Goal: Information Seeking & Learning: Learn about a topic

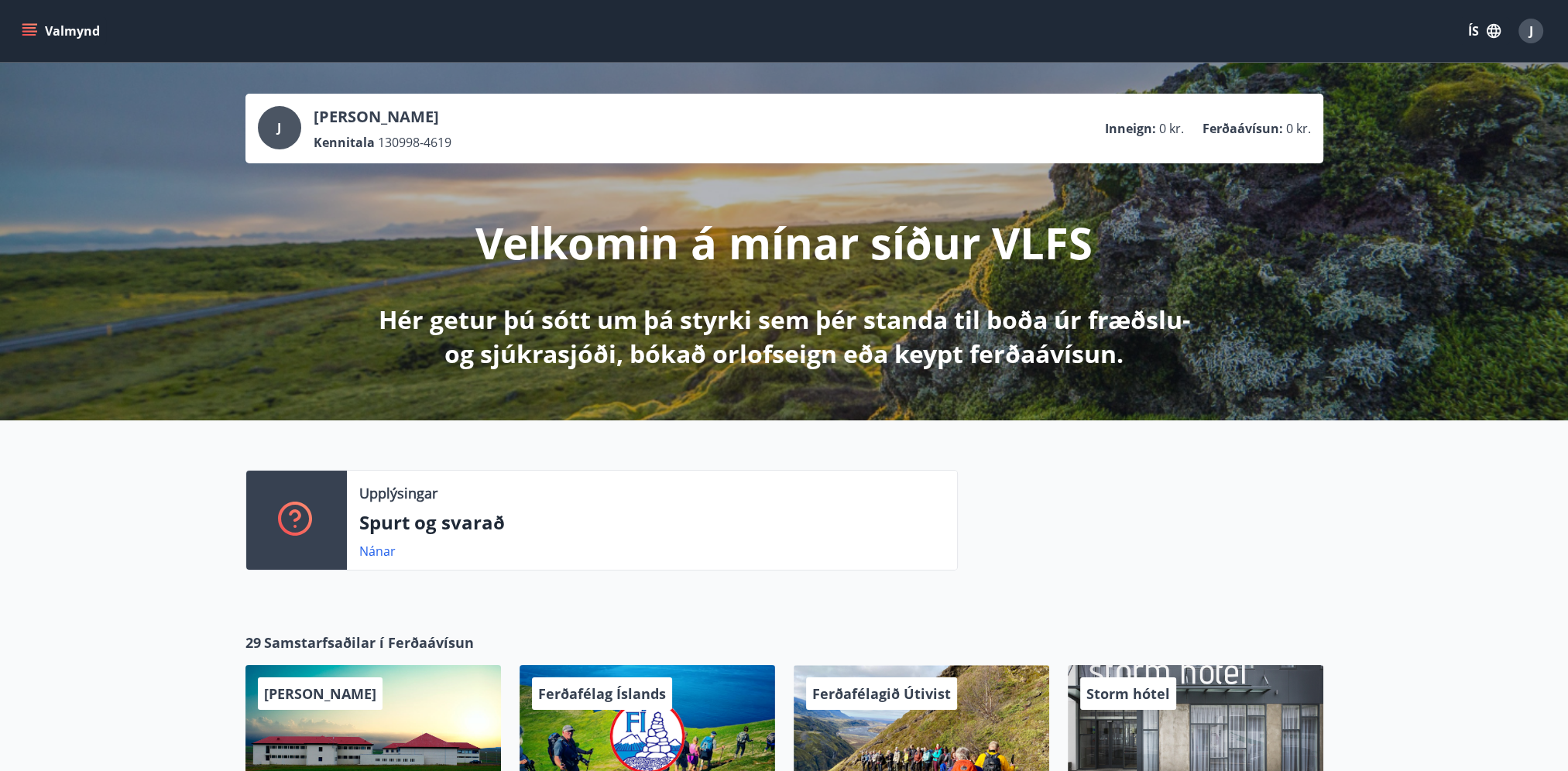
click at [36, 35] on icon "menu" at bounding box center [29, 31] width 15 height 15
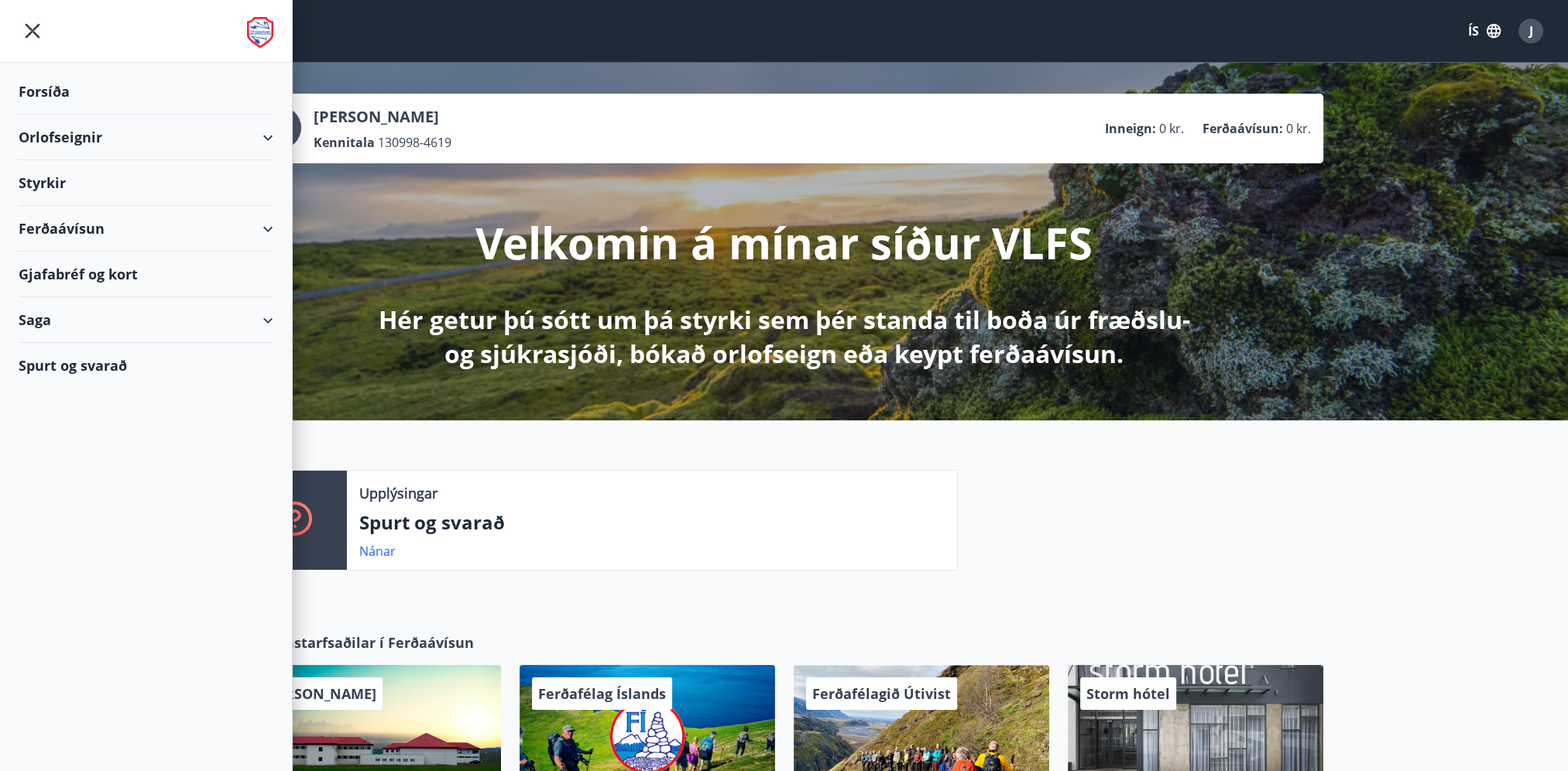
click at [251, 317] on div "Saga" at bounding box center [146, 320] width 255 height 45
click at [267, 320] on div "Saga" at bounding box center [146, 320] width 255 height 45
click at [81, 143] on div "Orlofseignir" at bounding box center [146, 138] width 255 height 45
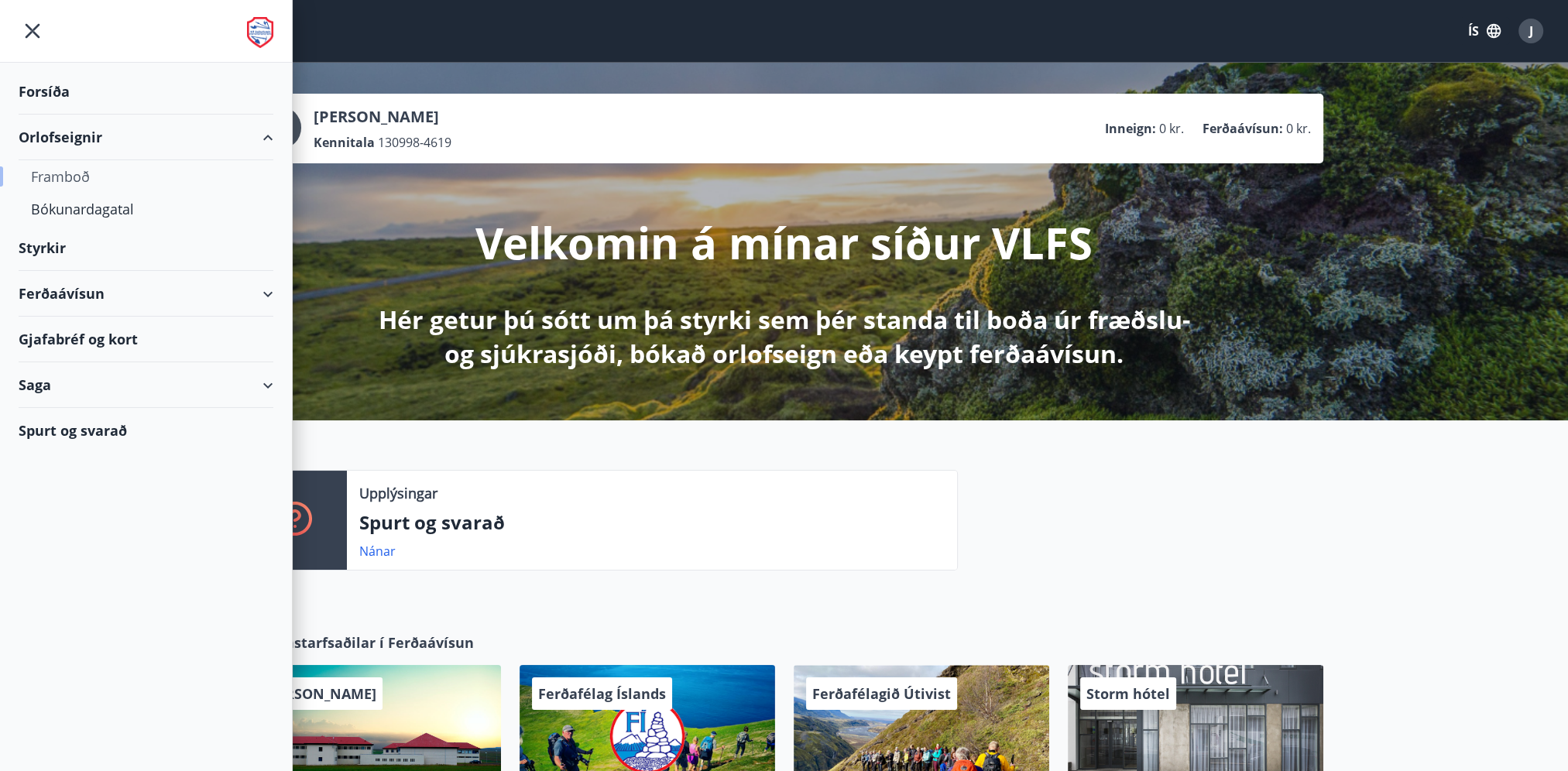
click at [67, 179] on div "Framboð" at bounding box center [146, 176] width 230 height 32
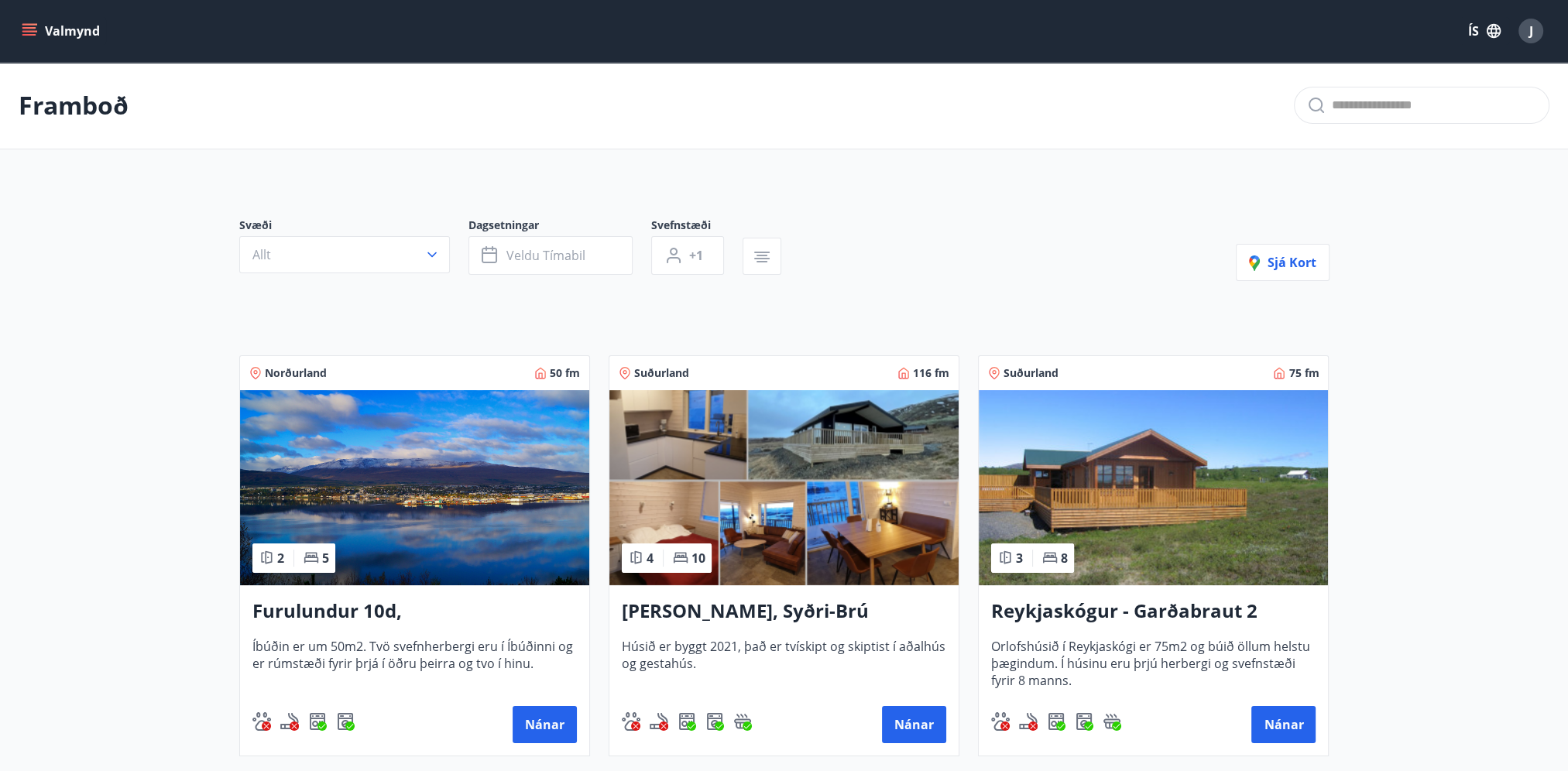
click at [40, 41] on button "Valmynd" at bounding box center [62, 31] width 88 height 28
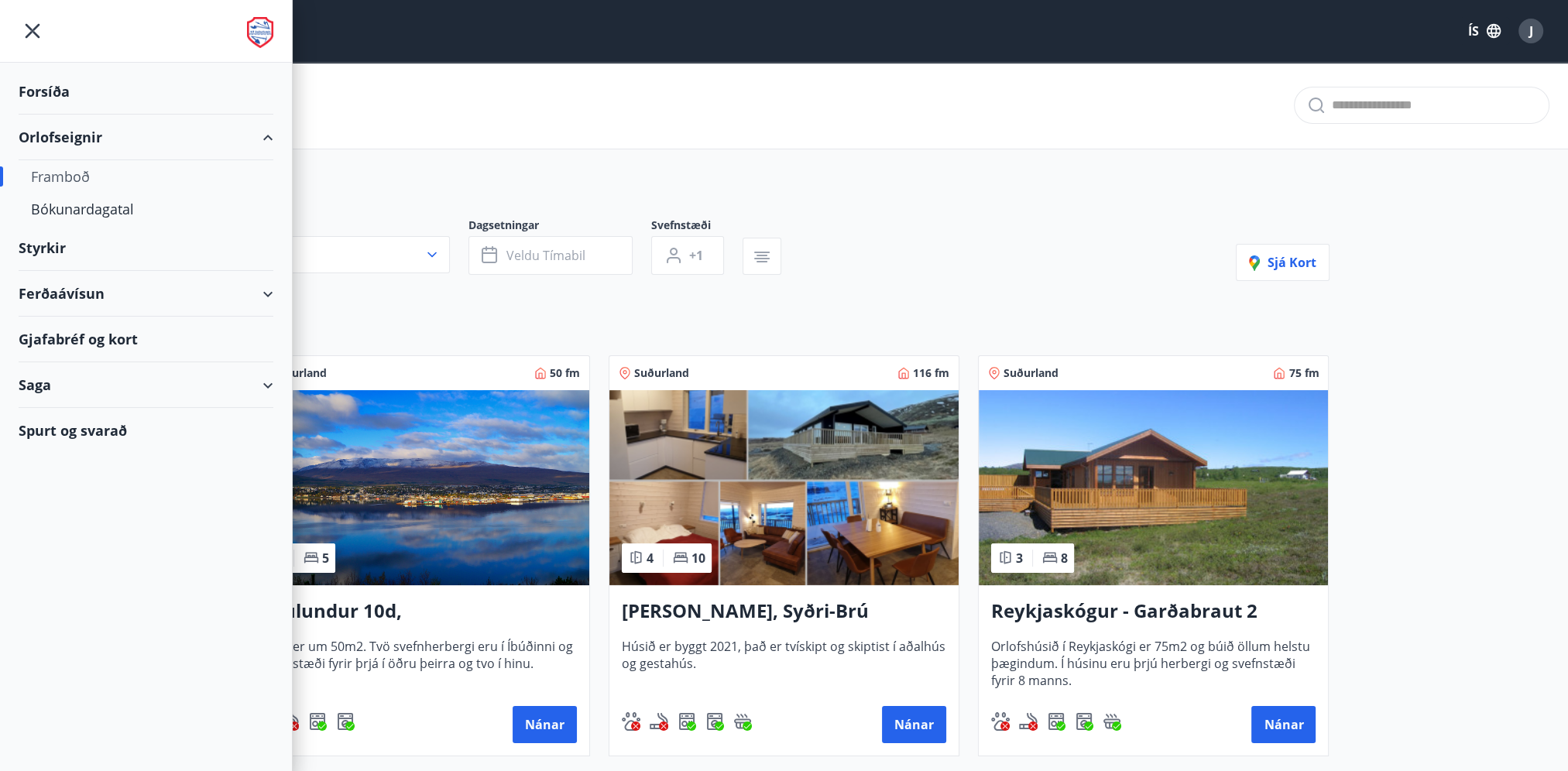
click at [130, 428] on div "Spurt og svarað" at bounding box center [146, 431] width 255 height 45
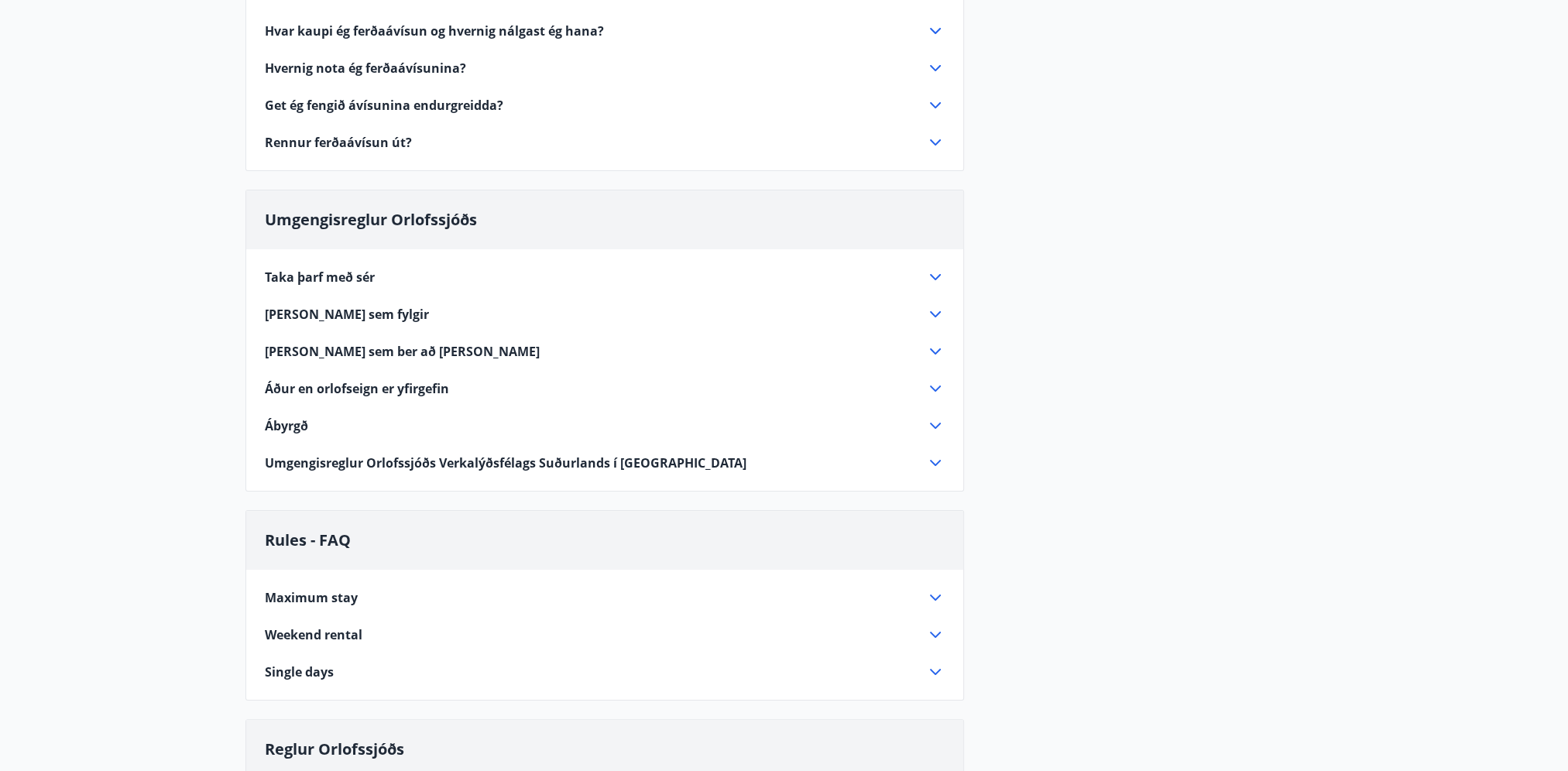
scroll to position [309, 0]
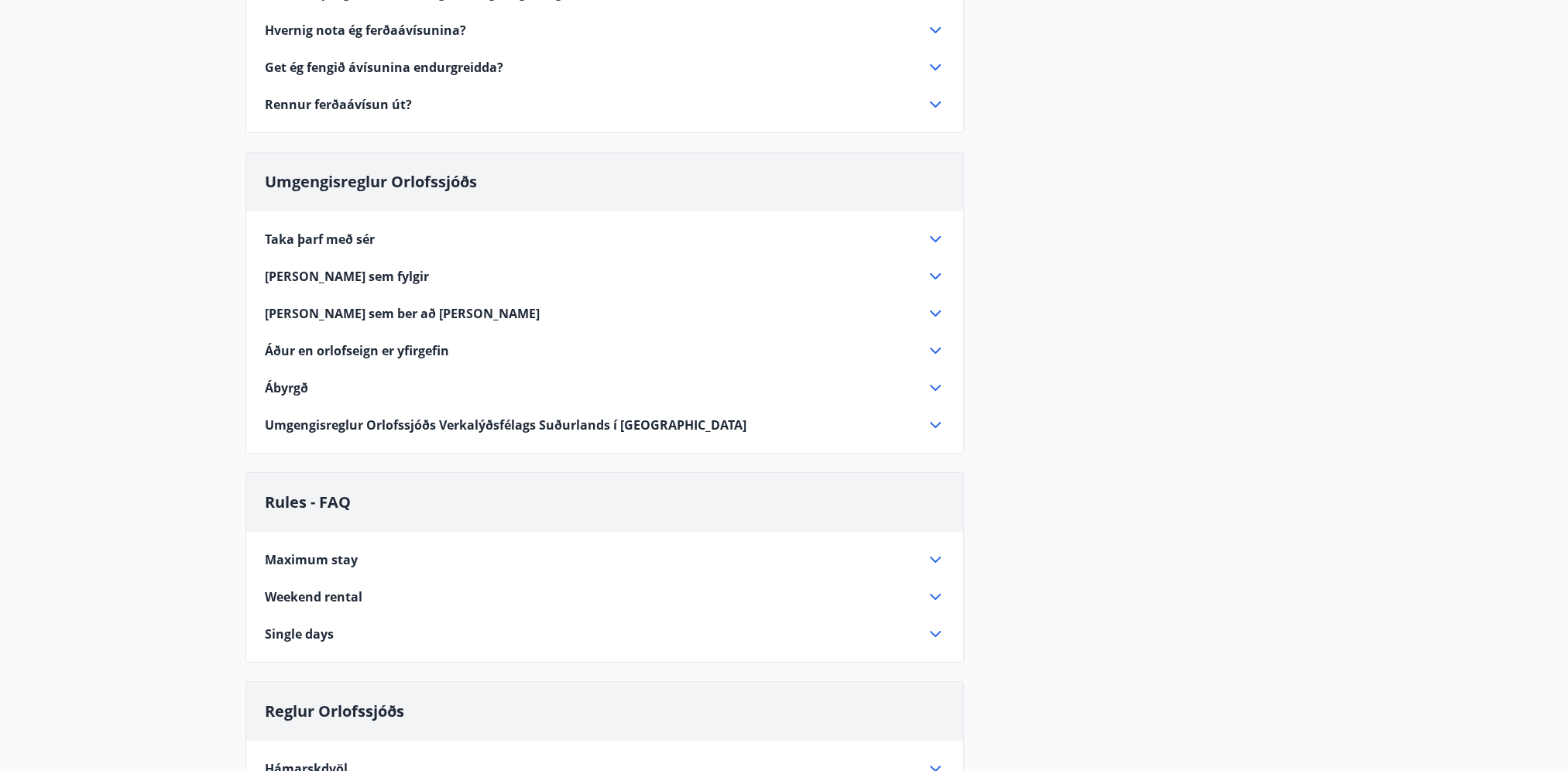
click at [935, 555] on icon at bounding box center [935, 560] width 19 height 19
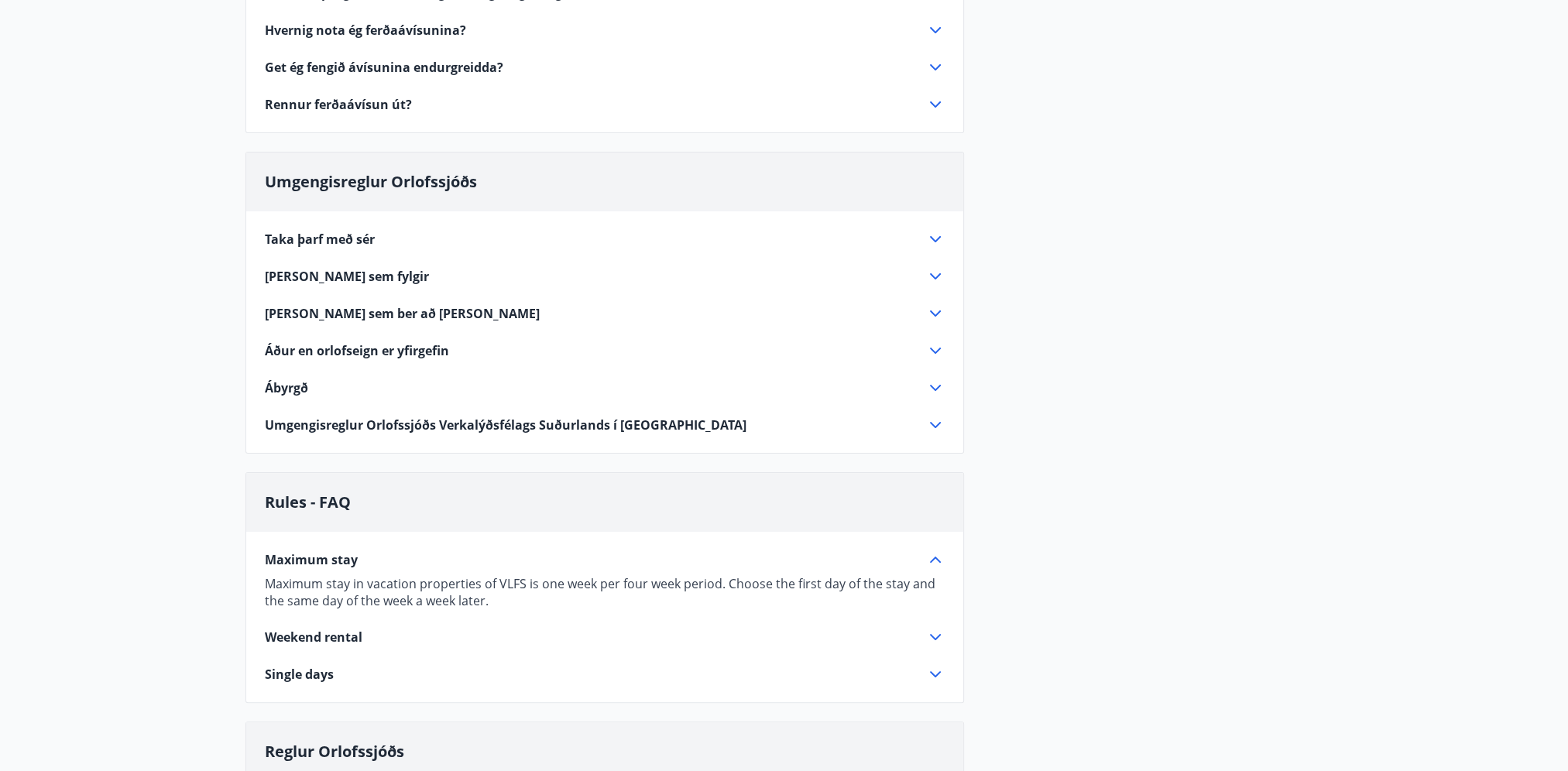
click at [929, 563] on icon at bounding box center [935, 560] width 19 height 19
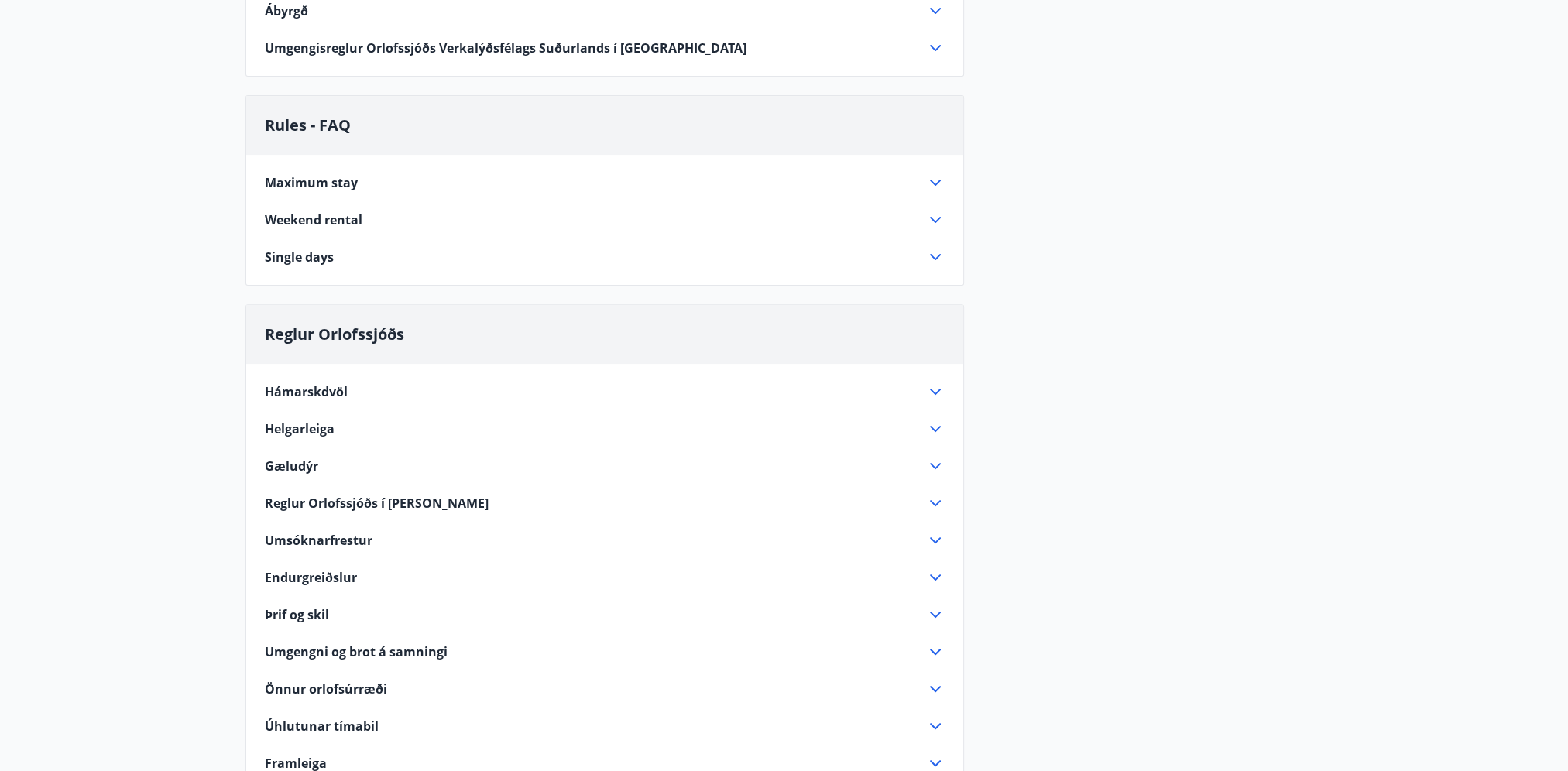
scroll to position [697, 0]
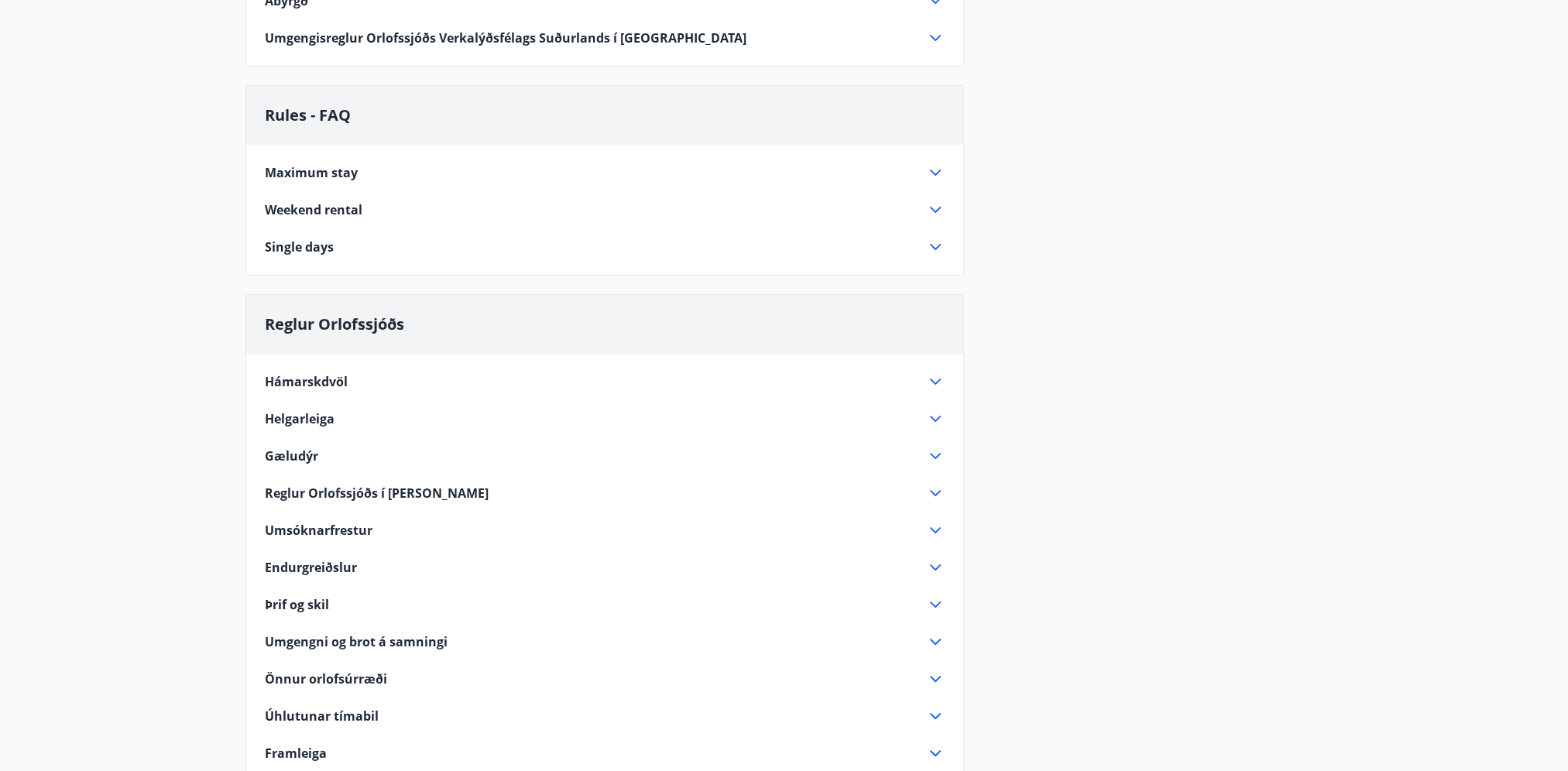
click at [391, 493] on span "Reglur Orlofssjóðs í [PERSON_NAME]" at bounding box center [376, 493] width 223 height 17
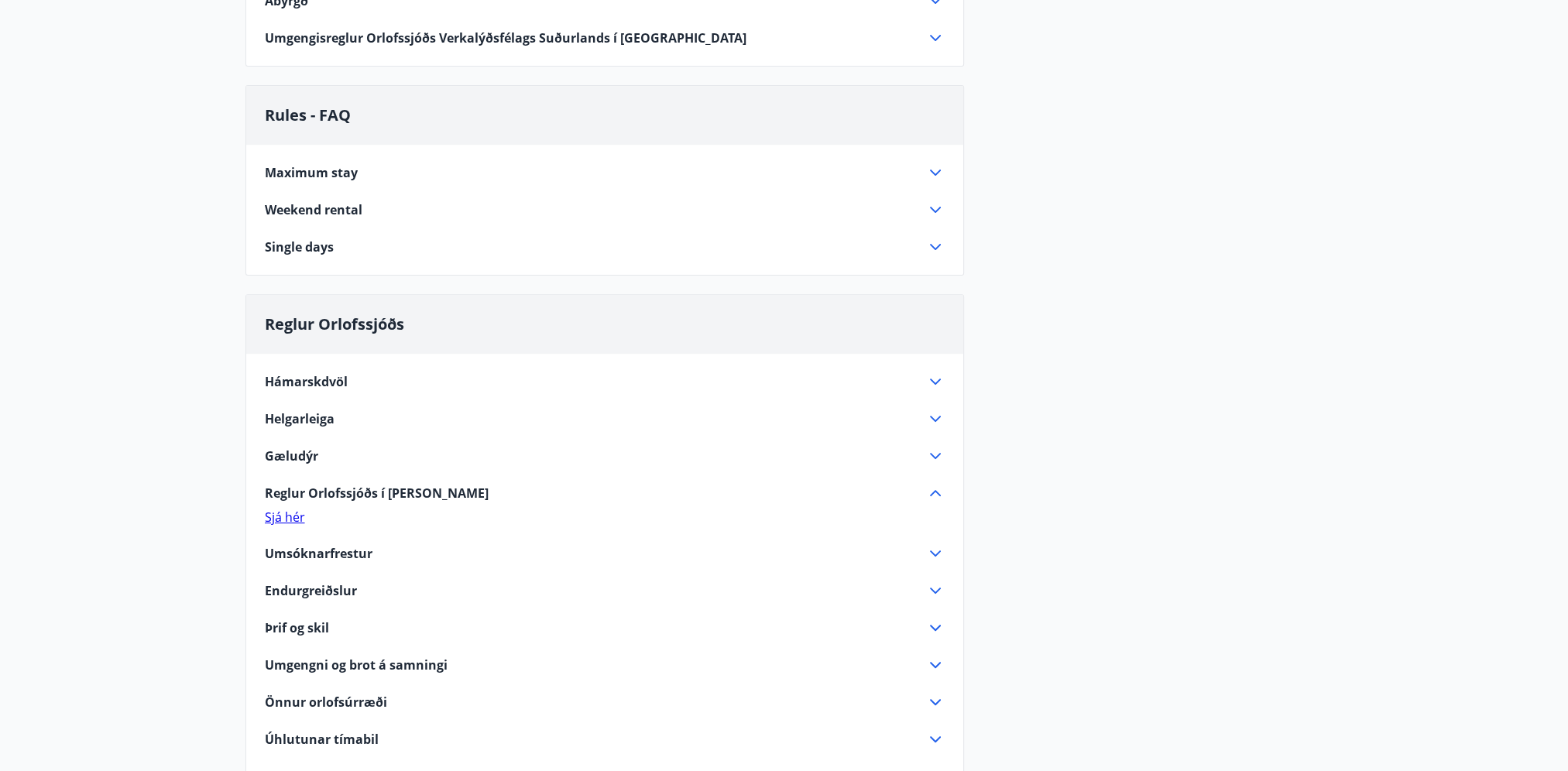
click at [297, 513] on link "Sjá hér" at bounding box center [285, 517] width 41 height 17
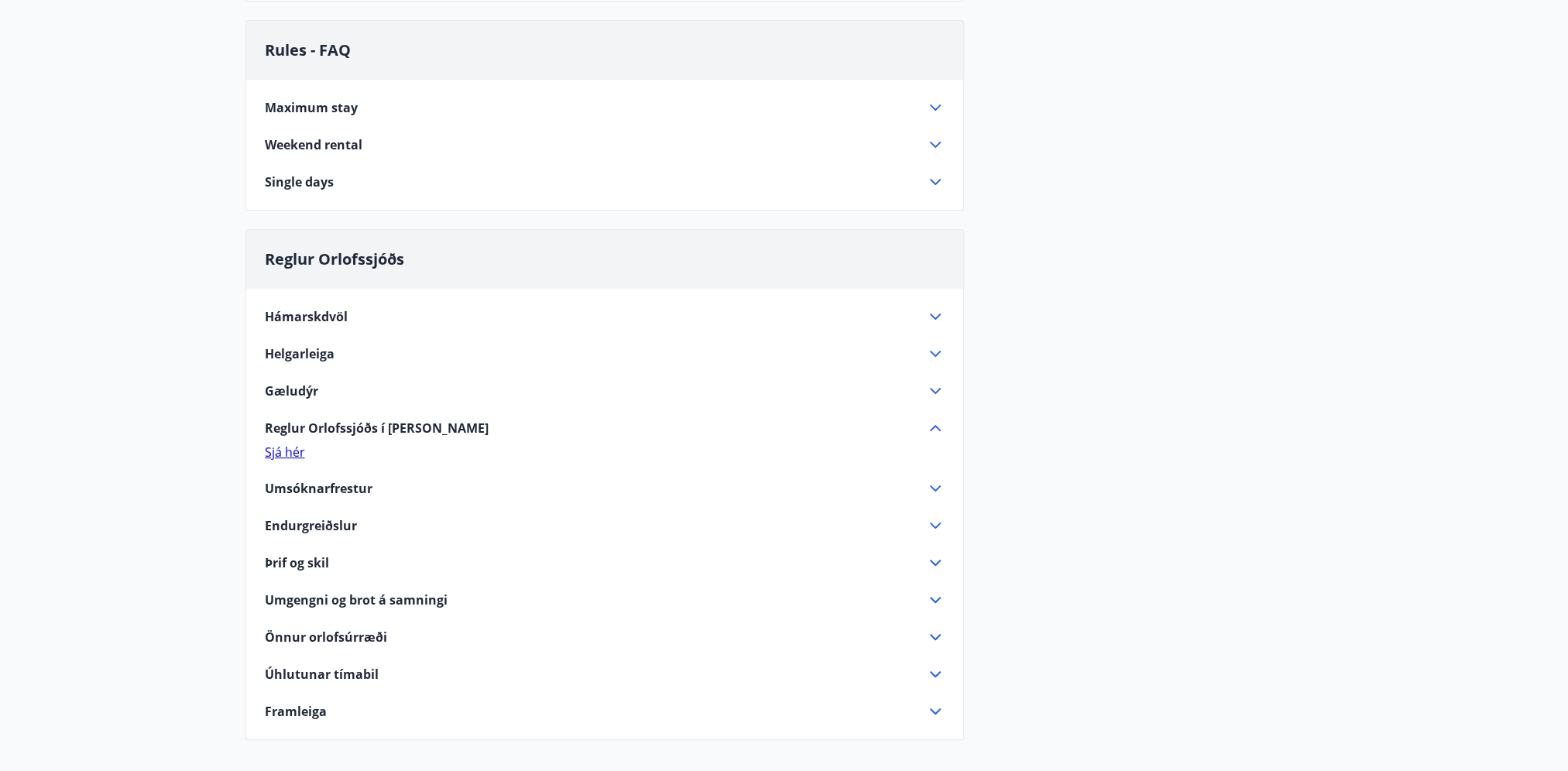
scroll to position [851, 0]
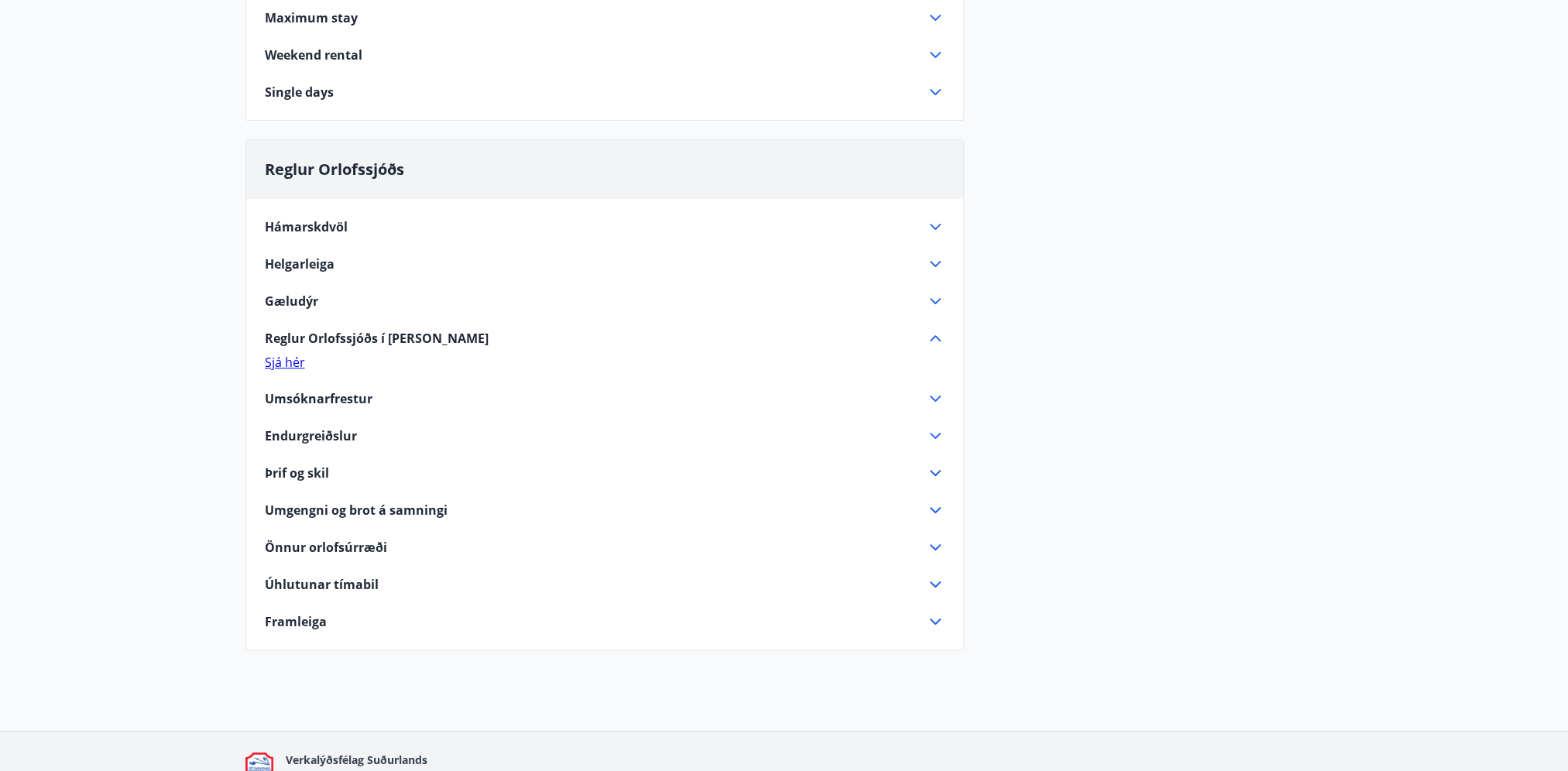
click at [347, 395] on span "Umsóknarfrestur" at bounding box center [319, 399] width 107 height 17
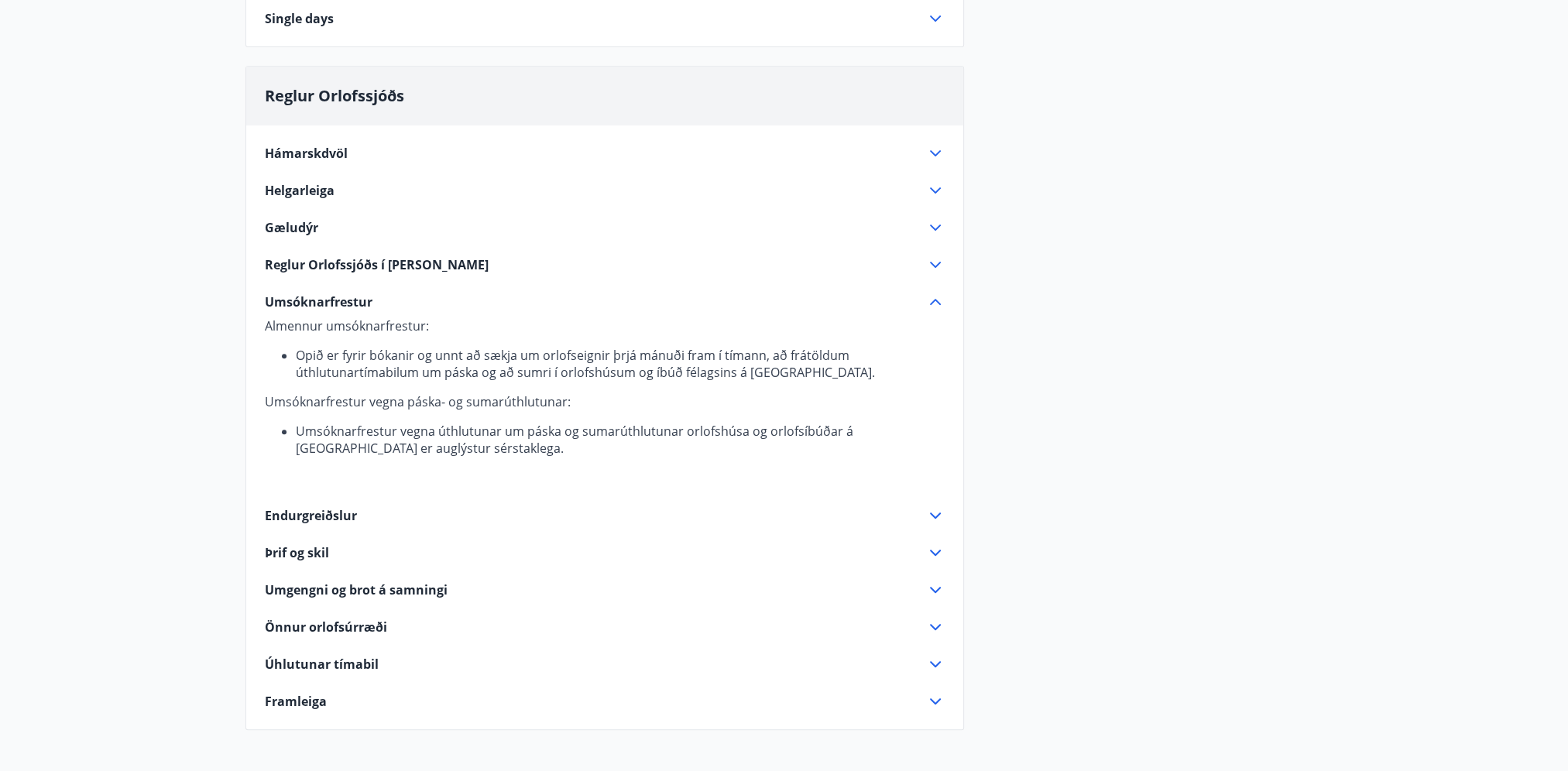
scroll to position [1007, 0]
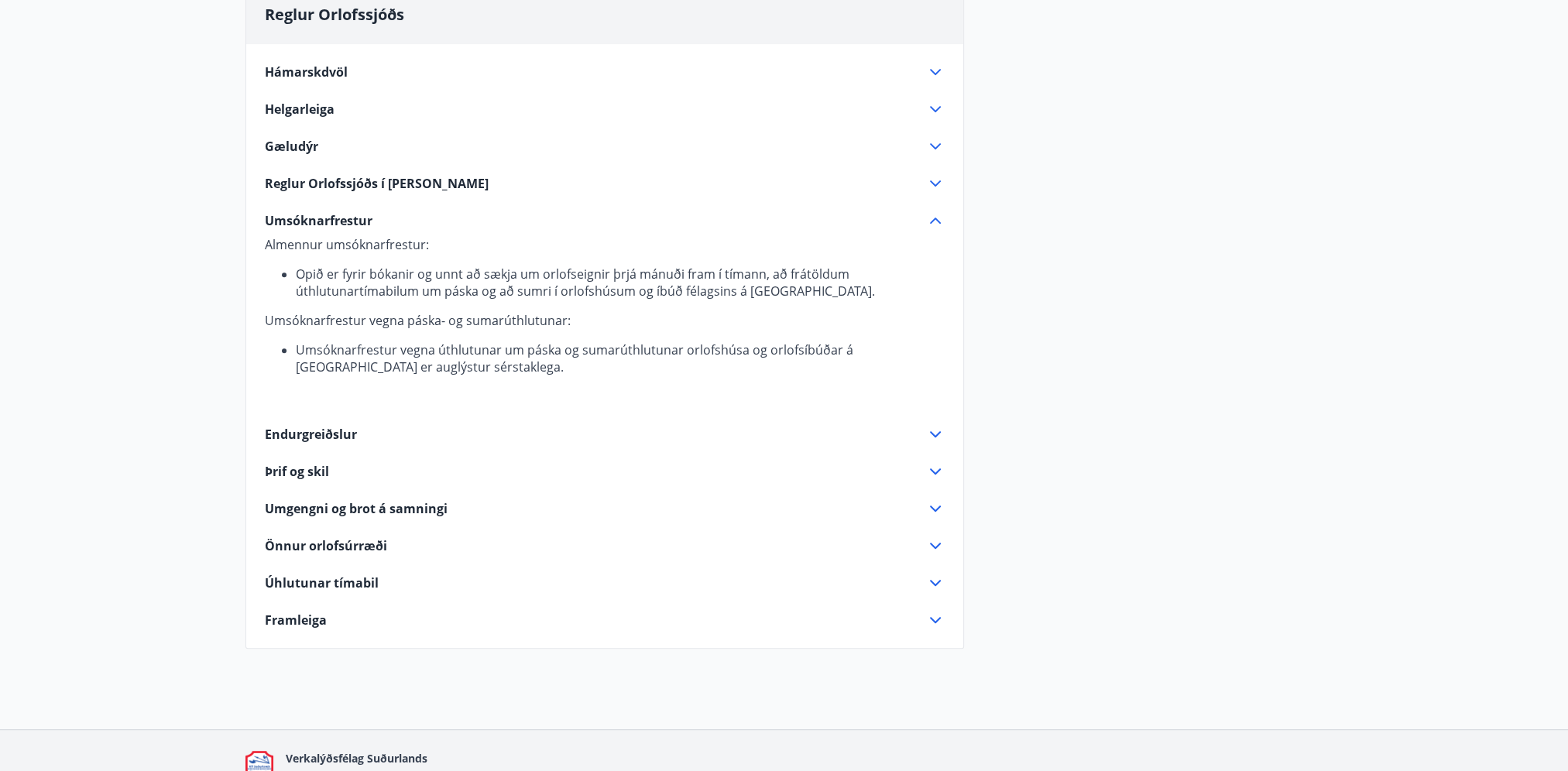
click at [314, 428] on span "Endurgreiðslur" at bounding box center [311, 435] width 92 height 17
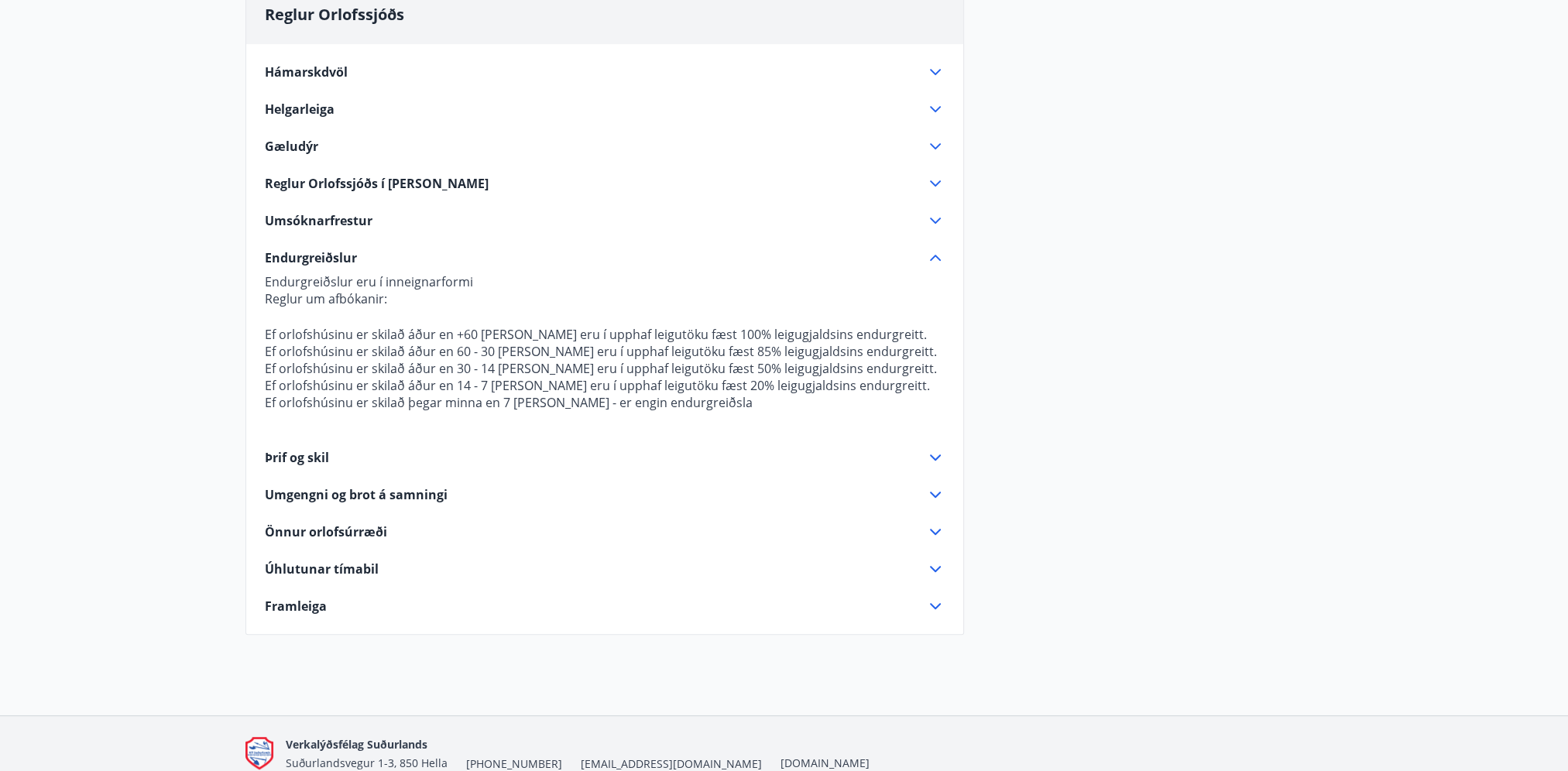
click at [316, 451] on span "Þrif og skil" at bounding box center [297, 457] width 64 height 17
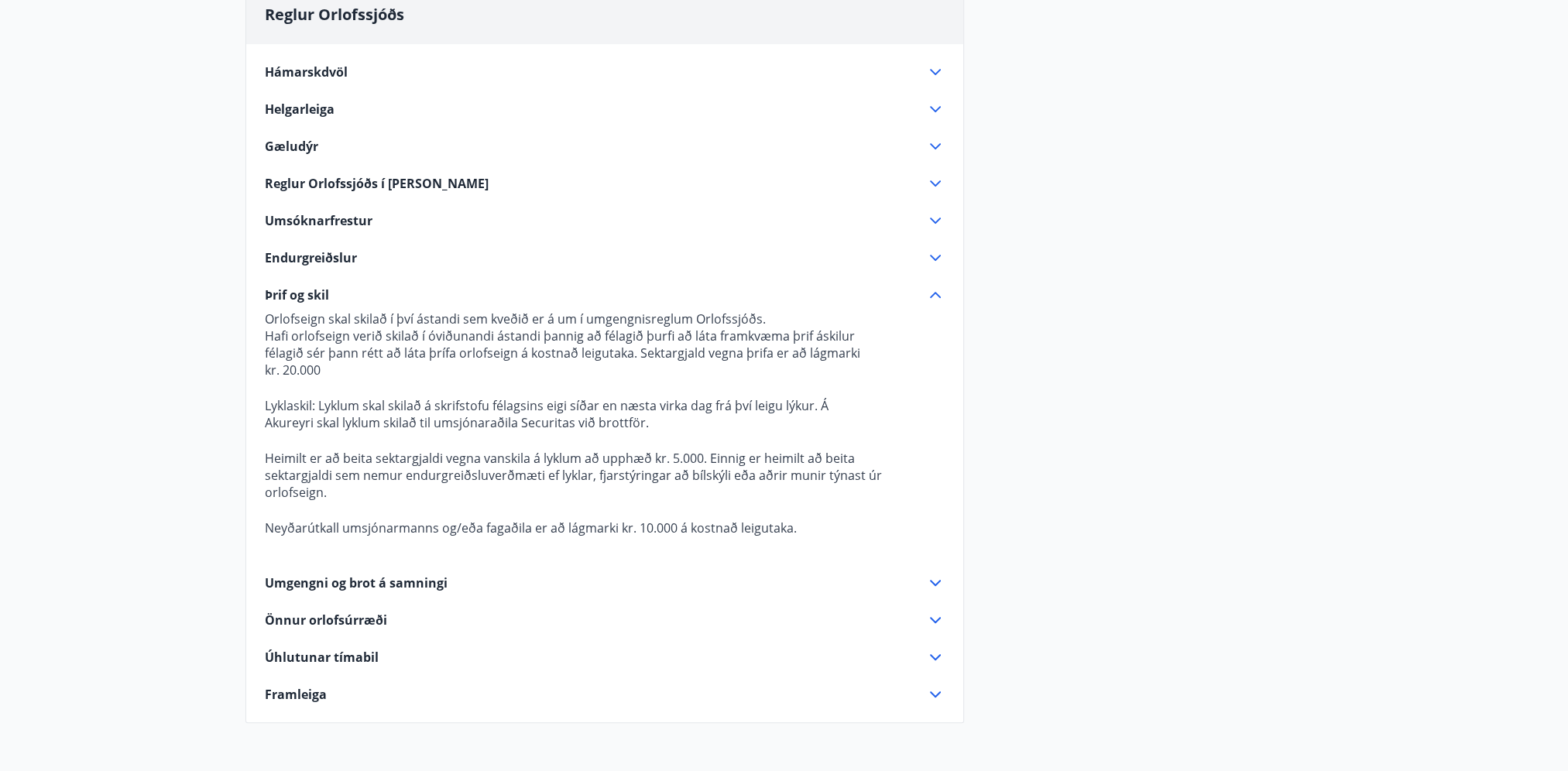
click at [313, 574] on span "Umgengni og brot á samningi" at bounding box center [356, 582] width 183 height 17
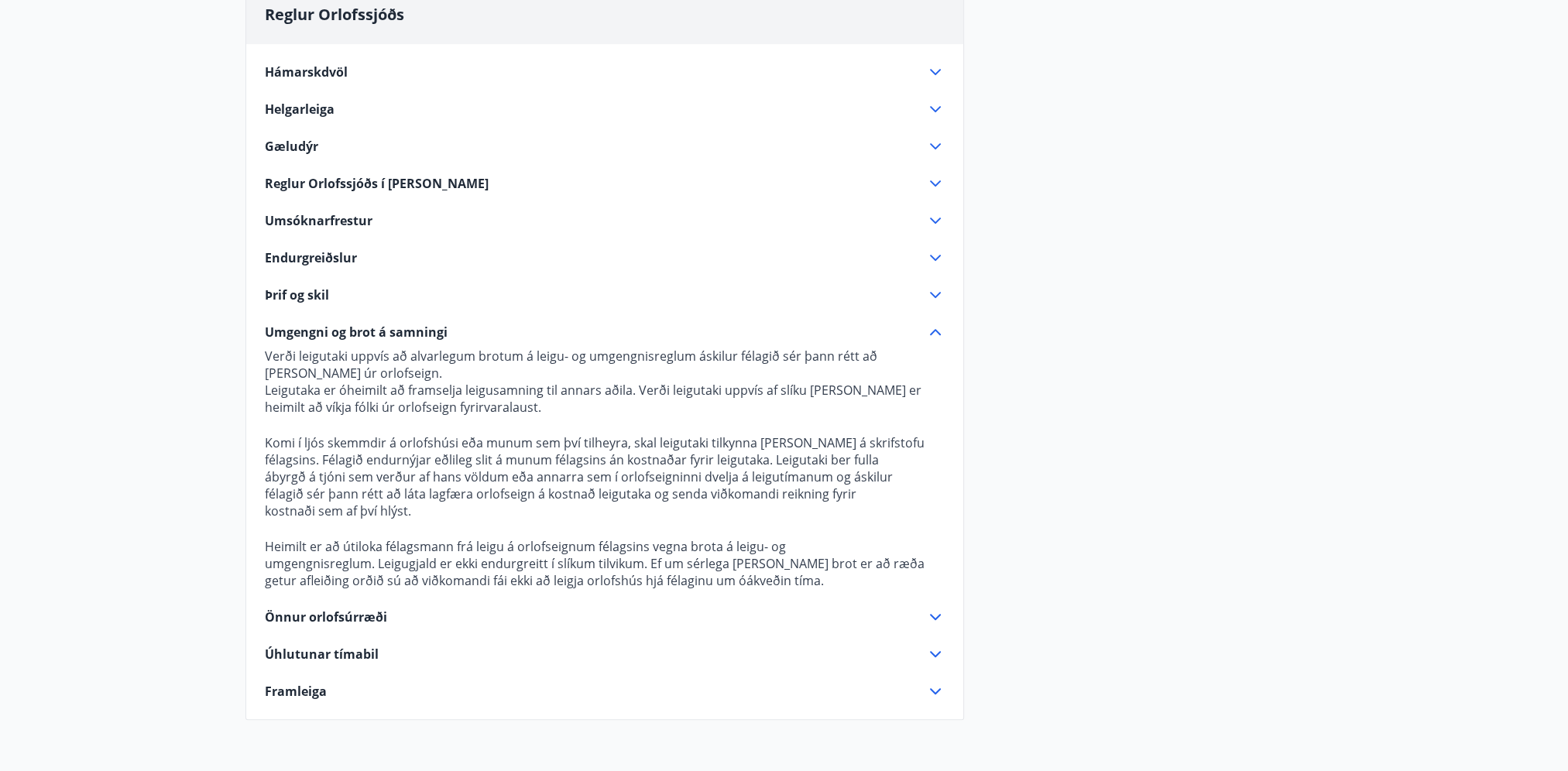
scroll to position [1084, 0]
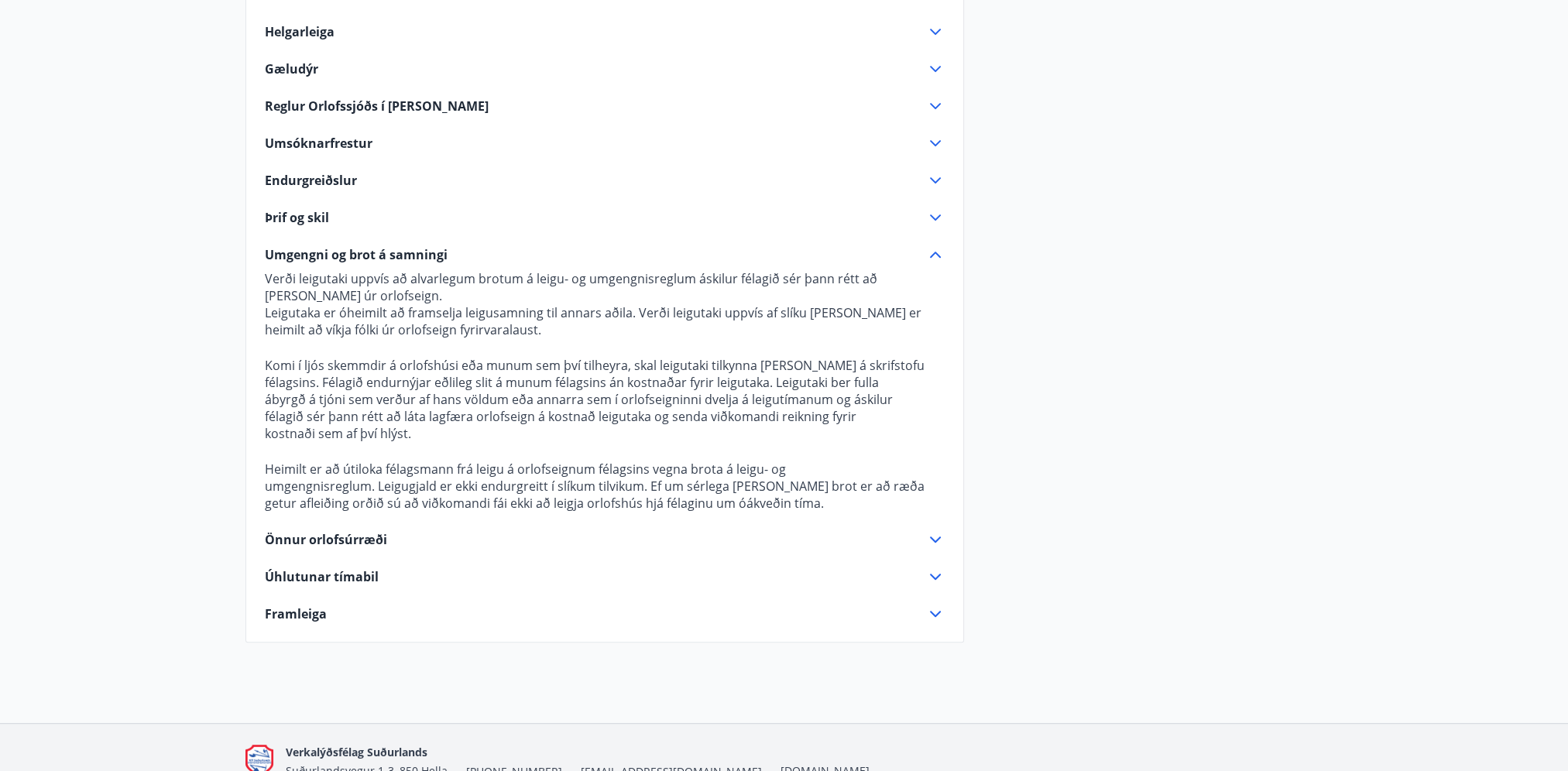
click at [331, 534] on span "Önnur orlofsúrræði" at bounding box center [326, 539] width 123 height 17
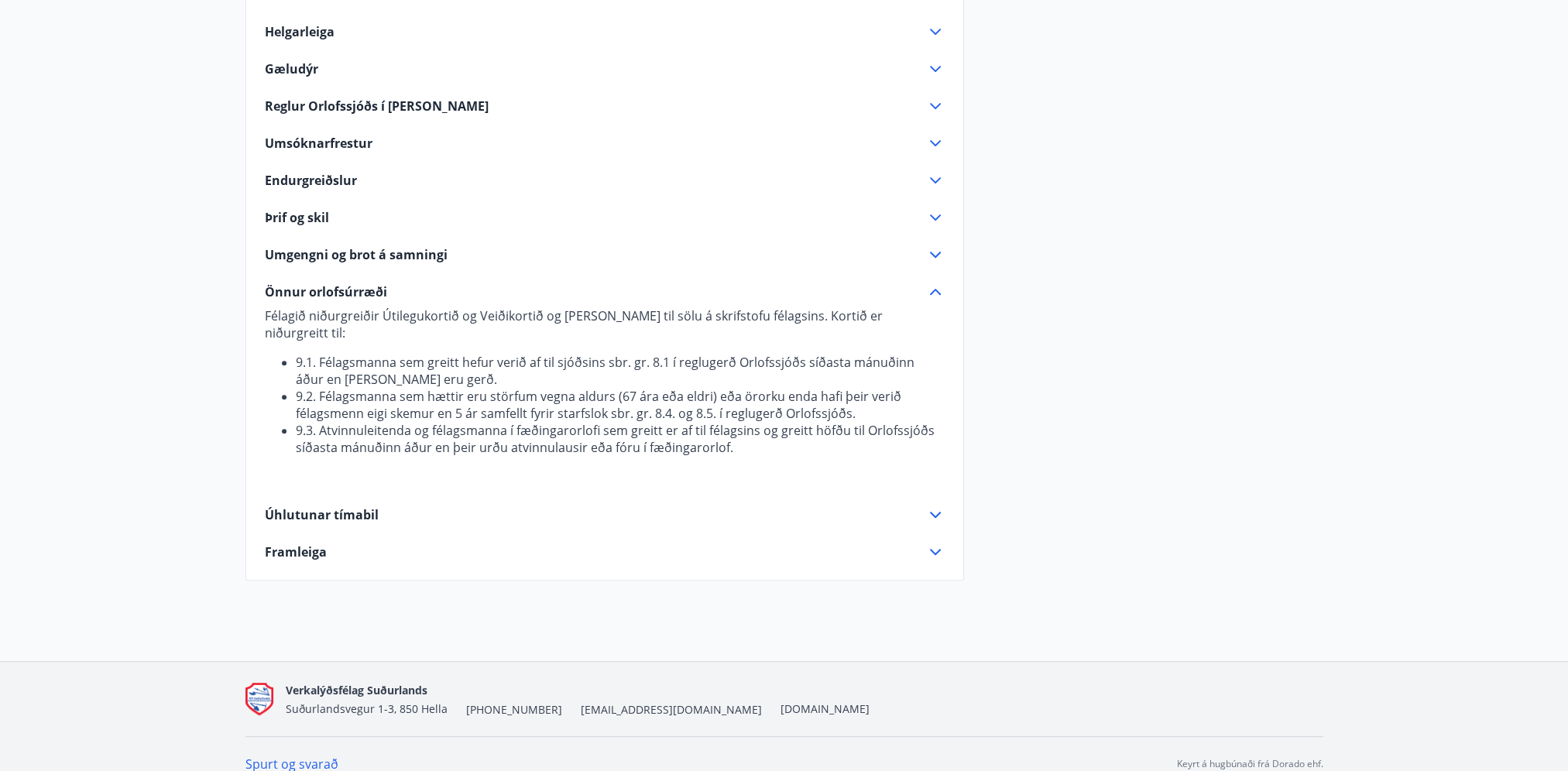
click at [340, 513] on span "Úhlutunar tímabil" at bounding box center [322, 515] width 114 height 17
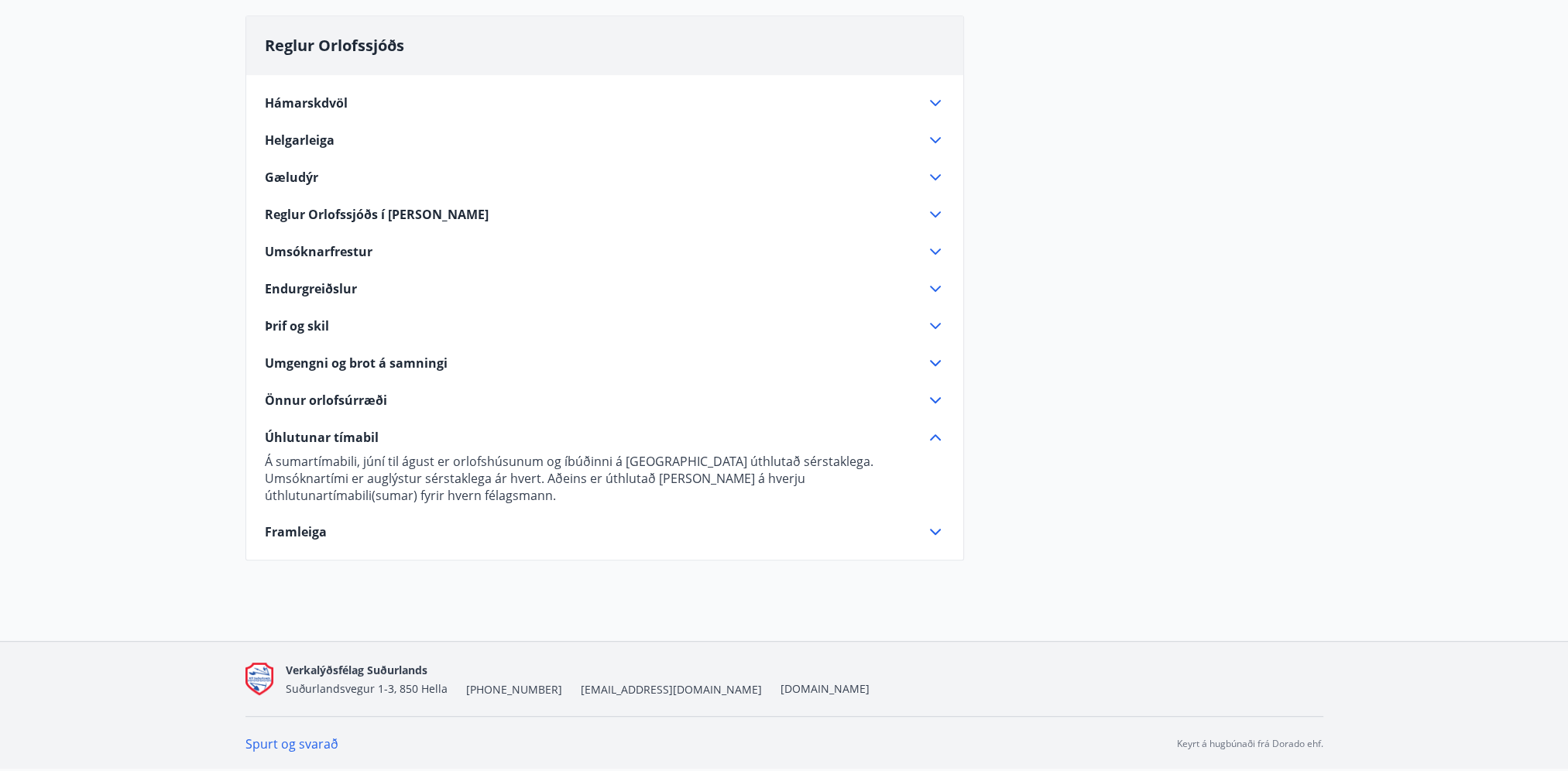
scroll to position [973, 0]
click at [315, 534] on span "Framleiga" at bounding box center [296, 534] width 62 height 17
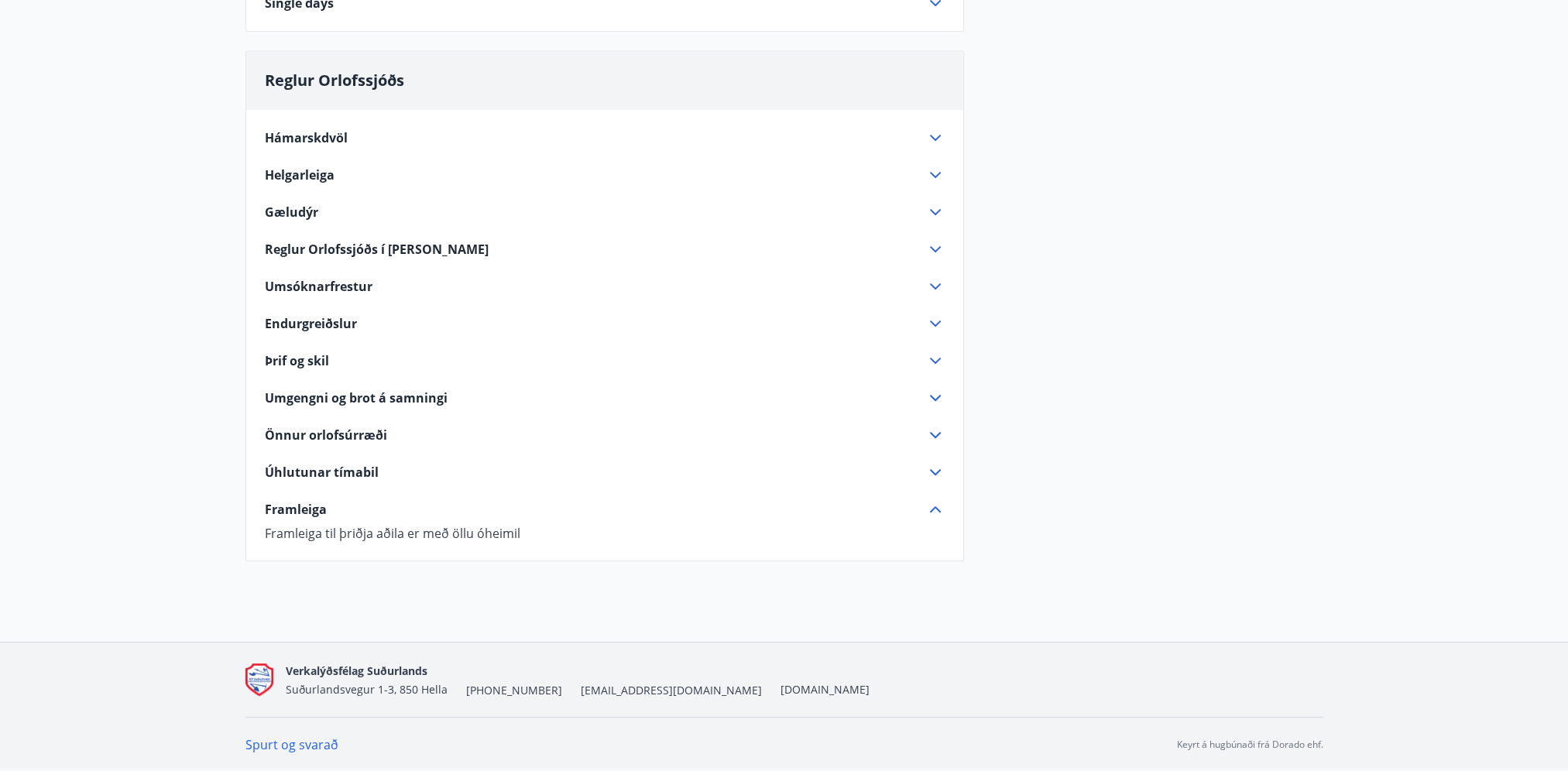
scroll to position [939, 0]
click at [316, 517] on span "Framleiga" at bounding box center [296, 511] width 62 height 17
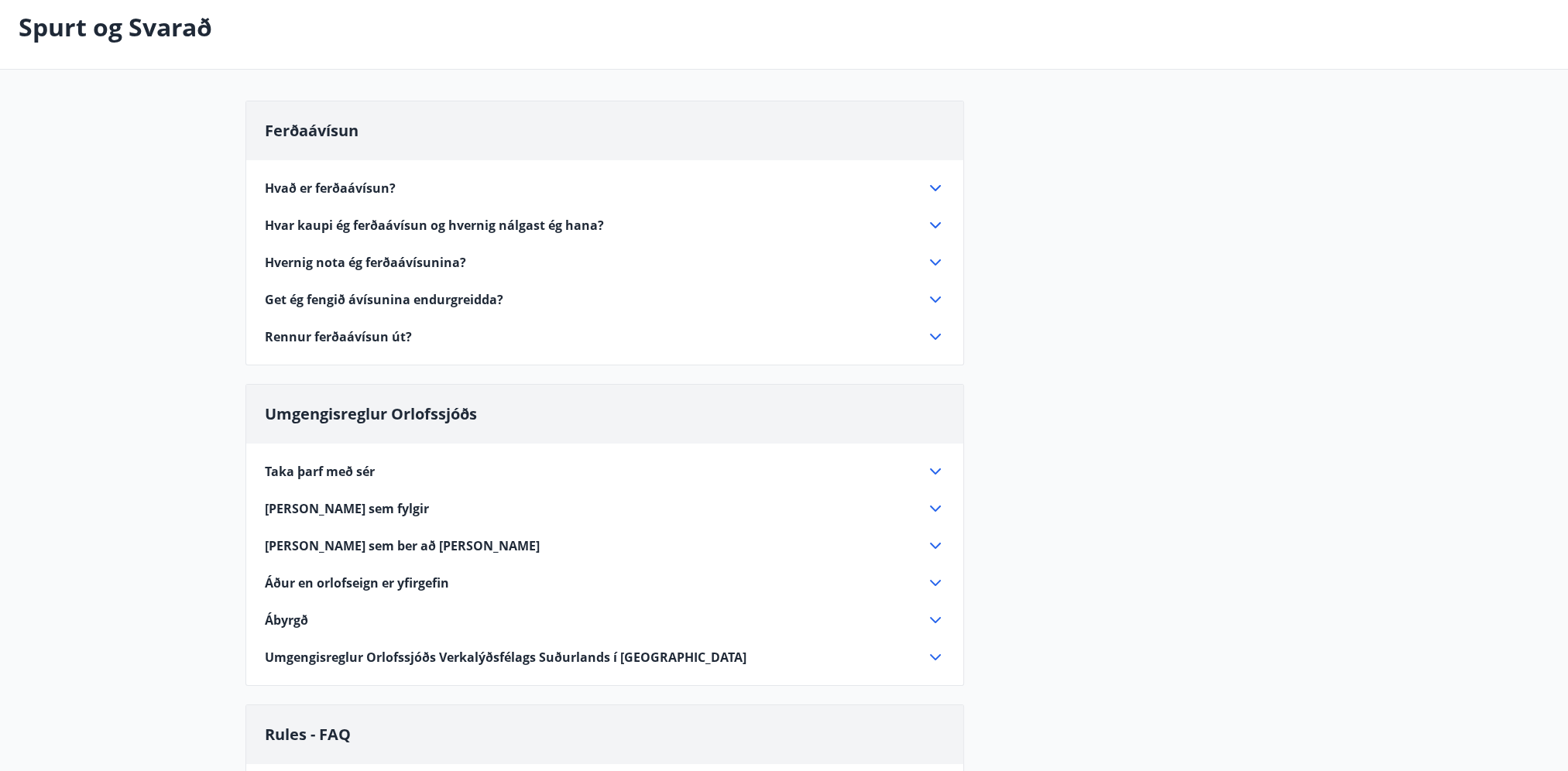
scroll to position [0, 0]
